Goal: Transaction & Acquisition: Subscribe to service/newsletter

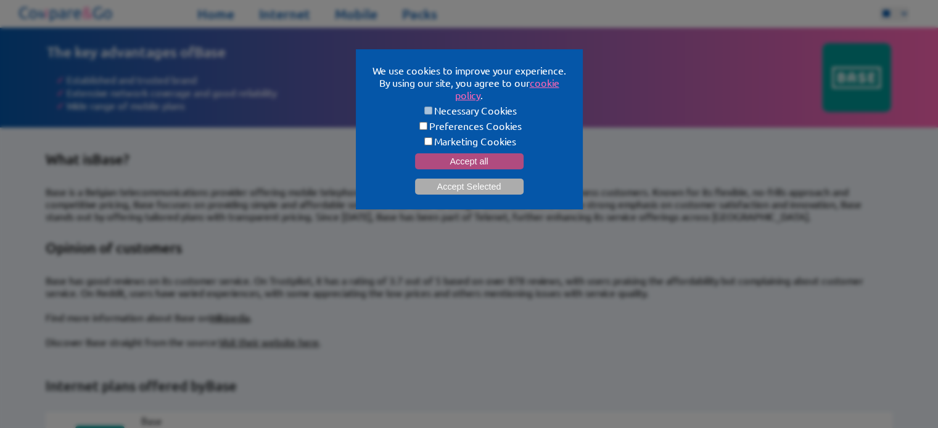
click at [448, 160] on button "Accept all" at bounding box center [469, 162] width 109 height 16
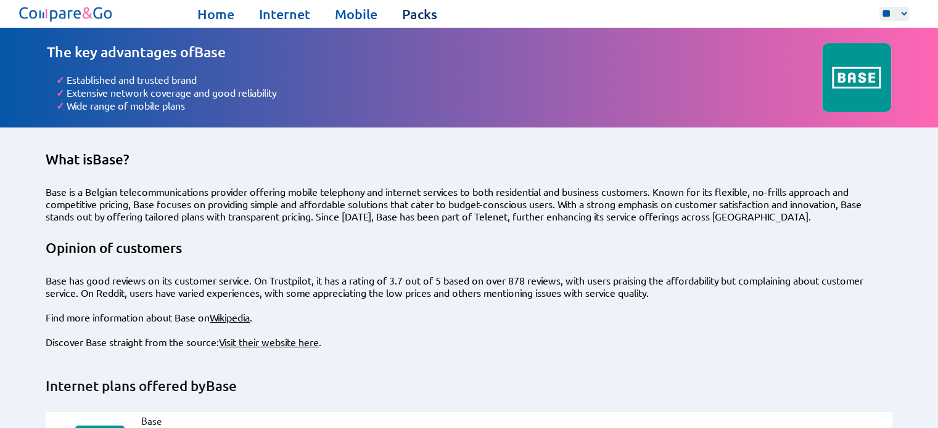
click at [412, 12] on link "Packs" at bounding box center [419, 14] width 35 height 17
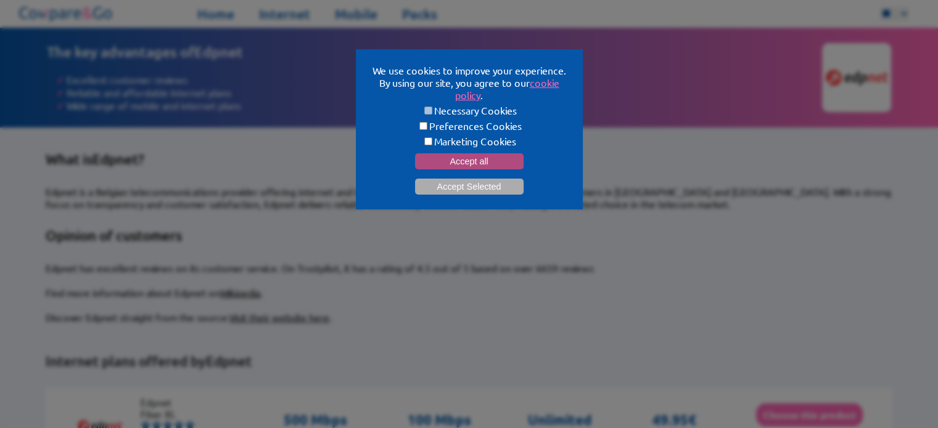
click at [456, 155] on button "Accept all" at bounding box center [469, 162] width 109 height 16
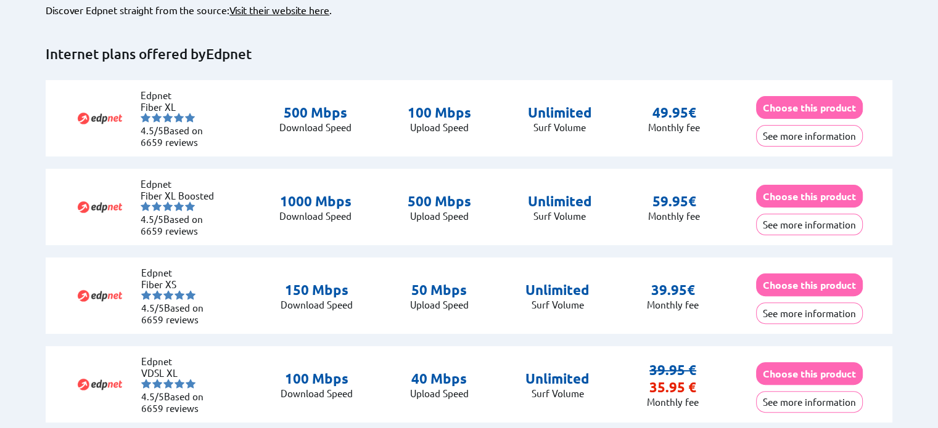
scroll to position [308, 0]
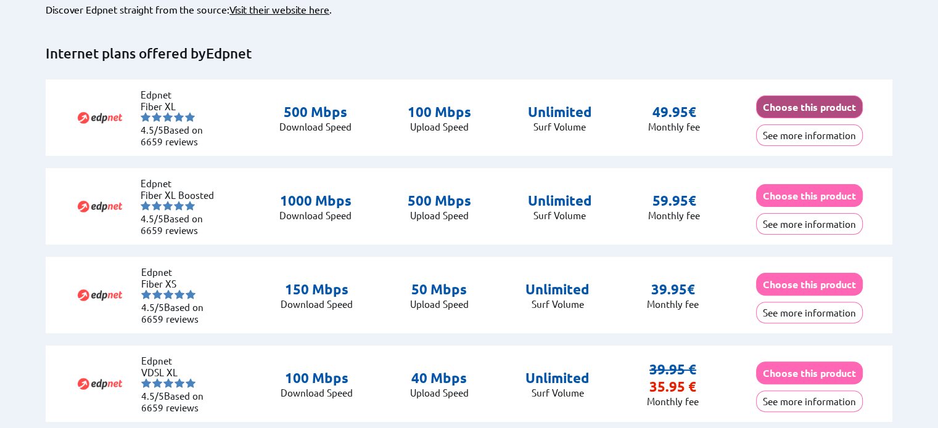
click at [775, 96] on button "Choose this product" at bounding box center [809, 107] width 107 height 23
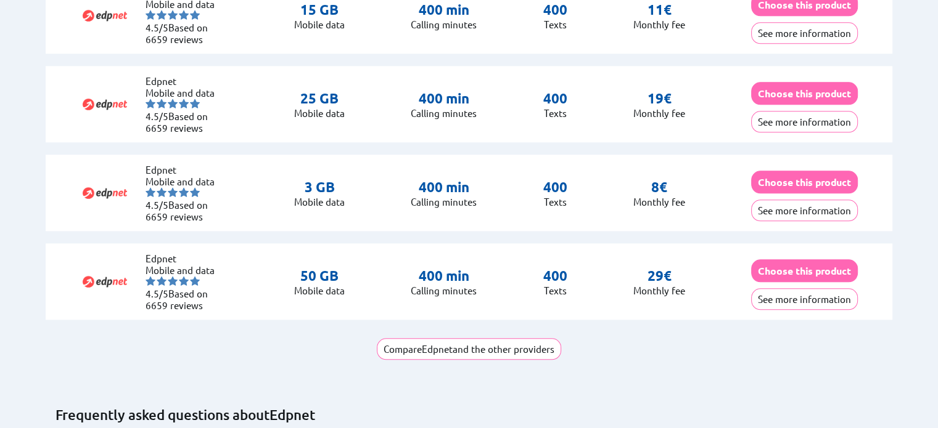
scroll to position [1356, 0]
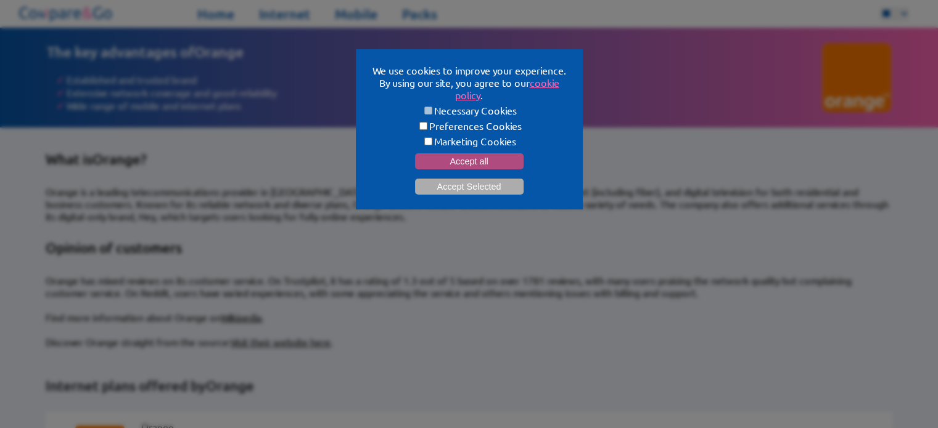
click at [488, 160] on button "Accept all" at bounding box center [469, 162] width 109 height 16
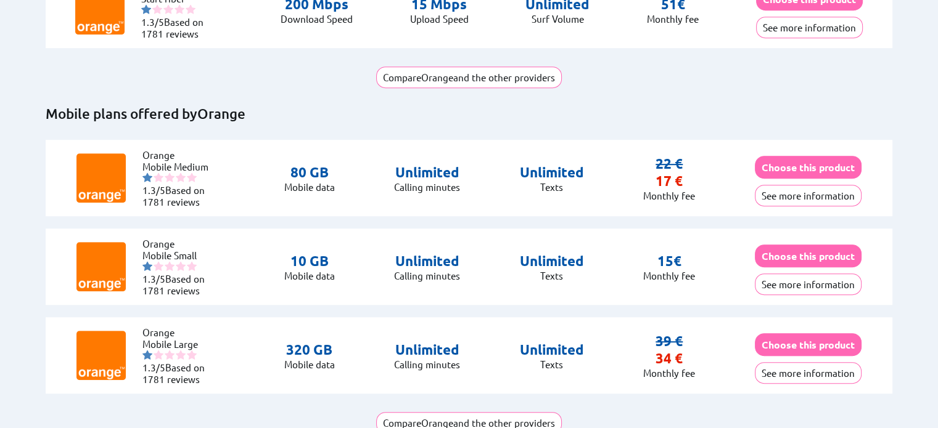
scroll to position [617, 0]
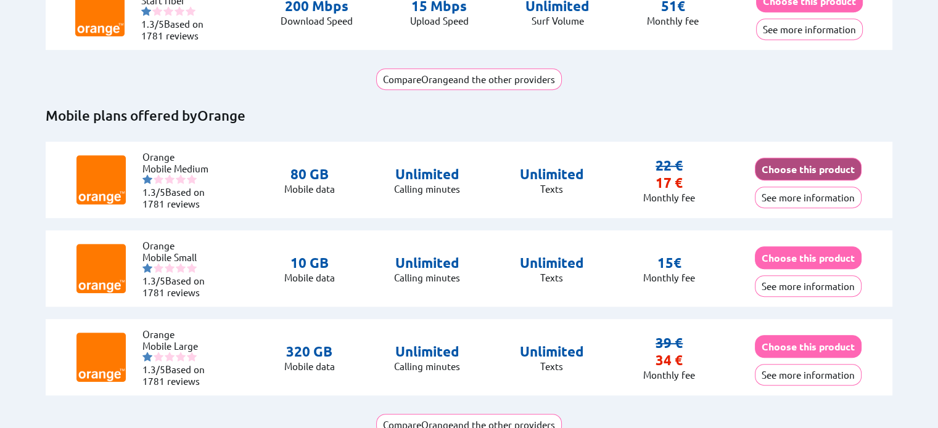
click at [816, 158] on button "Choose this product" at bounding box center [808, 169] width 107 height 23
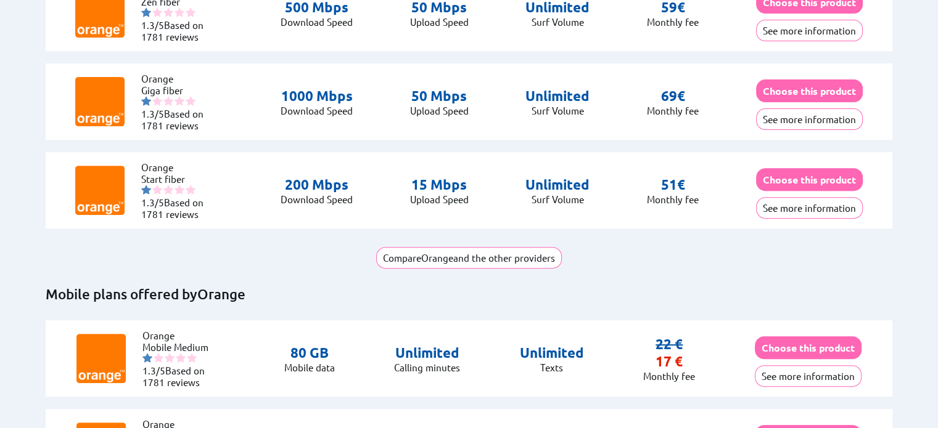
scroll to position [432, 0]
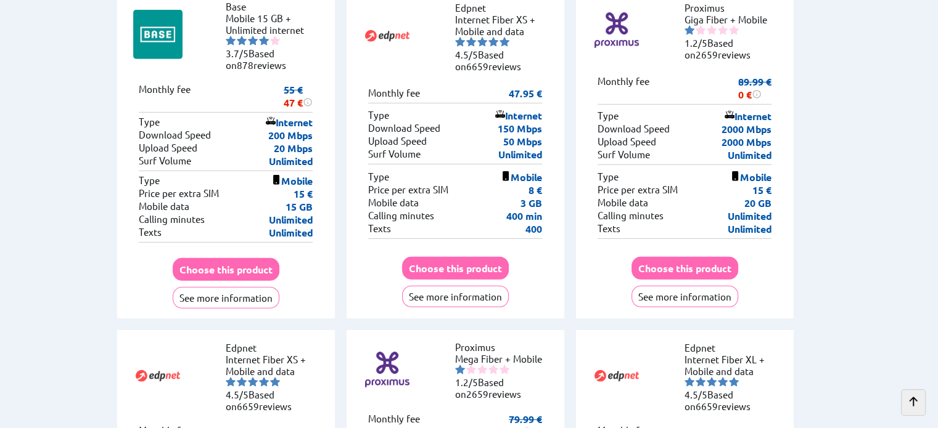
scroll to position [3884, 0]
